Goal: Task Accomplishment & Management: Complete application form

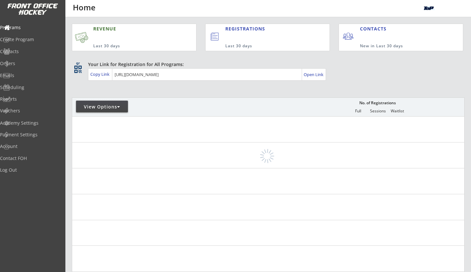
click at [102, 108] on div "View Options" at bounding box center [102, 107] width 52 height 6
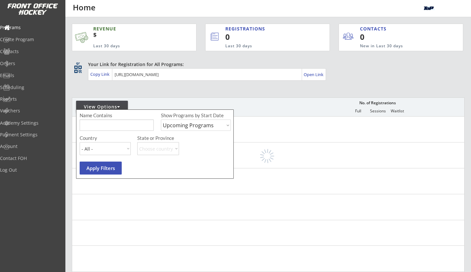
select select ""Past Programs""
click at [111, 166] on button "Apply Filters" at bounding box center [101, 168] width 42 height 13
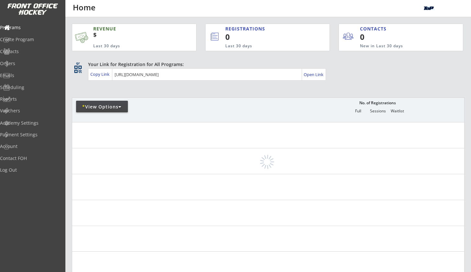
click at [143, 91] on div "REVENUE $ Last 30 days REGISTRATIONS 0 Last 30 days CONTACTS 0 New in Last 30 d…" at bounding box center [268, 233] width 393 height 432
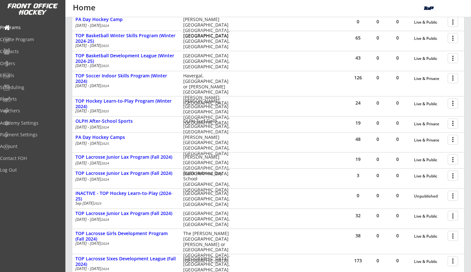
scroll to position [227, 0]
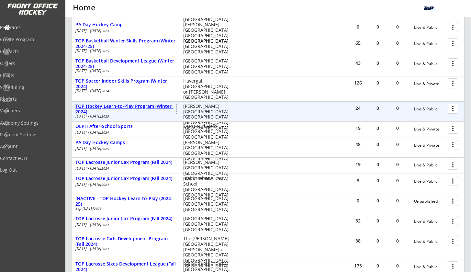
click at [140, 107] on div "TOP Hockey Learn-to-Play Program (Winter 2024)" at bounding box center [125, 109] width 101 height 11
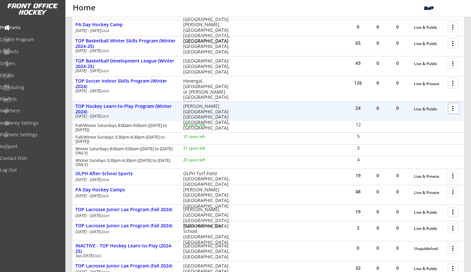
click at [458, 110] on div at bounding box center [453, 108] width 11 height 11
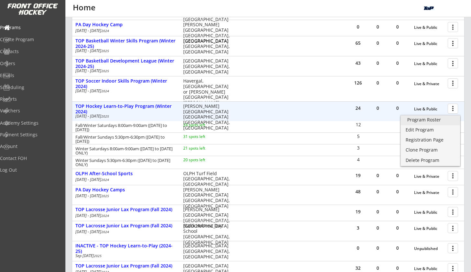
click at [445, 121] on div "Program Roster" at bounding box center [430, 120] width 46 height 5
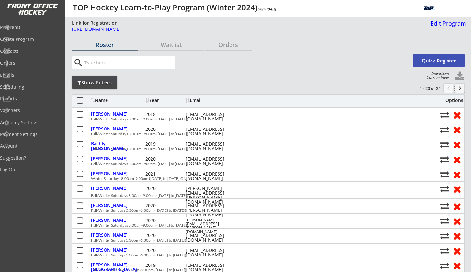
click at [460, 88] on button "keyboard_arrow_right" at bounding box center [460, 88] width 10 height 10
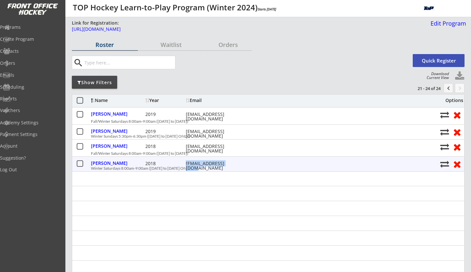
drag, startPoint x: 231, startPoint y: 163, endPoint x: 187, endPoint y: 164, distance: 43.7
click at [187, 164] on div "[EMAIL_ADDRESS][DOMAIN_NAME]" at bounding box center [215, 165] width 58 height 9
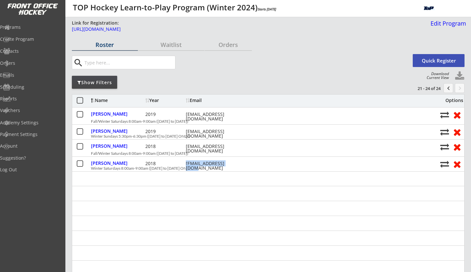
copy div "[EMAIL_ADDRESS][DOMAIN_NAME]"
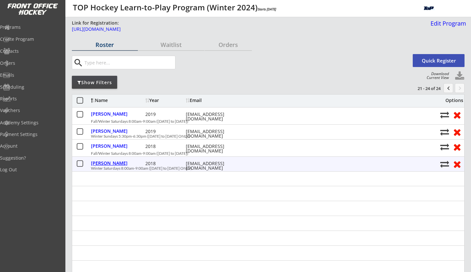
click at [106, 163] on div "Wu, Allan" at bounding box center [117, 163] width 53 height 5
select select ""Youth Small""
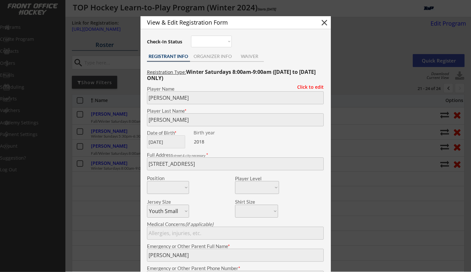
type input "Yes"
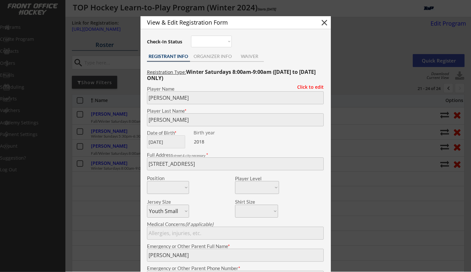
select select ""Yes""
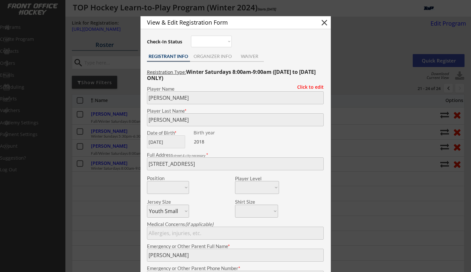
click at [215, 85] on div "Registration Type: Winter Saturdays 8:00am-9:00am (January 11 to March 1 ONLY) …" at bounding box center [236, 269] width 184 height 410
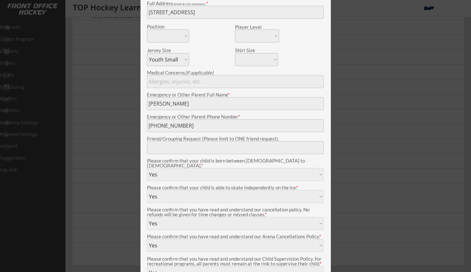
scroll to position [151, 0]
click at [146, 104] on div "Emergency or Other Parent Full Name *" at bounding box center [235, 102] width 183 height 18
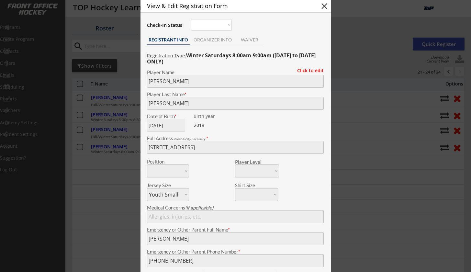
scroll to position [-1, 0]
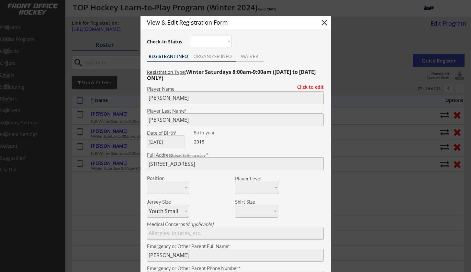
click at [217, 61] on div "ORGANIZER INFO" at bounding box center [213, 57] width 46 height 10
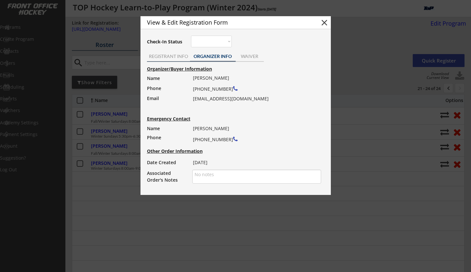
click at [171, 54] on div "REGISTRANT INFO" at bounding box center [168, 56] width 43 height 5
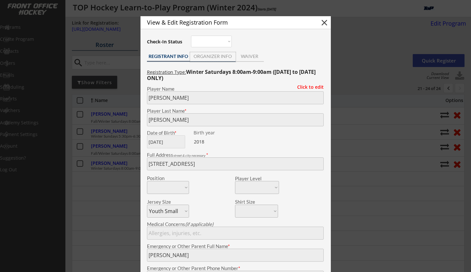
click at [206, 58] on div "ORGANIZER INFO" at bounding box center [213, 56] width 46 height 5
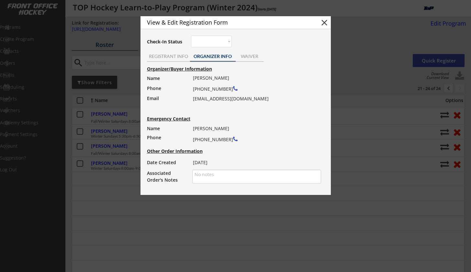
click at [326, 23] on button "close" at bounding box center [325, 23] width 10 height 10
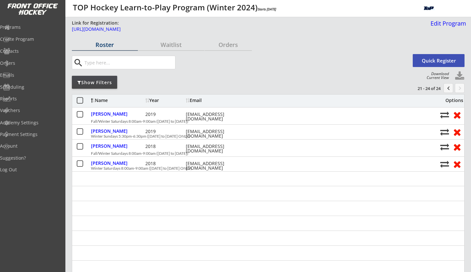
click at [446, 90] on button "chevron_left" at bounding box center [449, 88] width 10 height 10
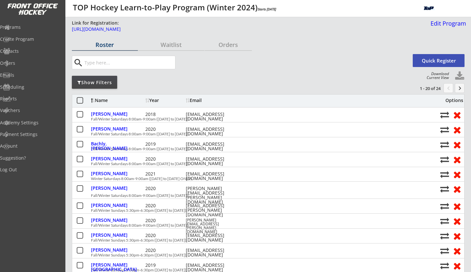
click at [210, 73] on div "search Quick Register" at bounding box center [268, 62] width 393 height 21
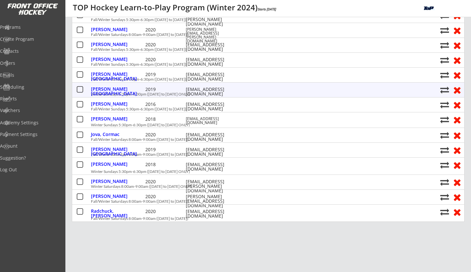
scroll to position [190, 0]
